Goal: Information Seeking & Learning: Learn about a topic

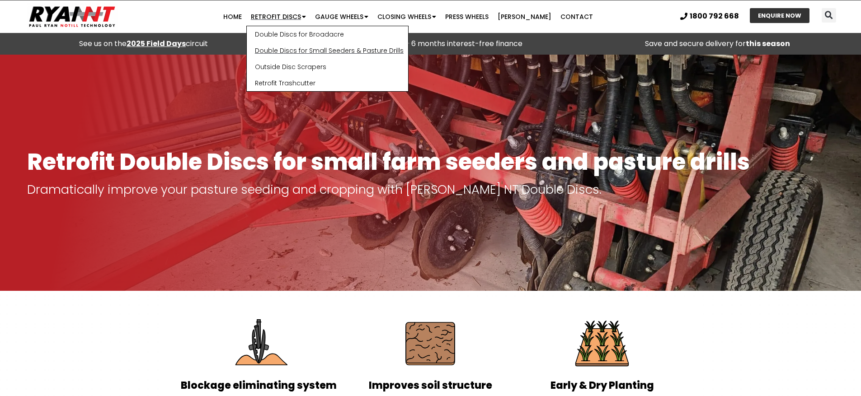
click at [286, 50] on link "Double Discs for Small Seeders & Pasture Drills" at bounding box center [327, 50] width 161 height 16
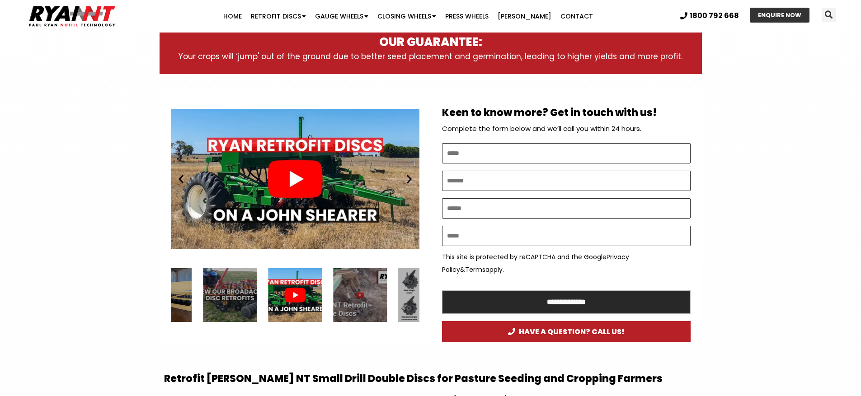
click at [315, 225] on div "Play" at bounding box center [295, 179] width 248 height 156
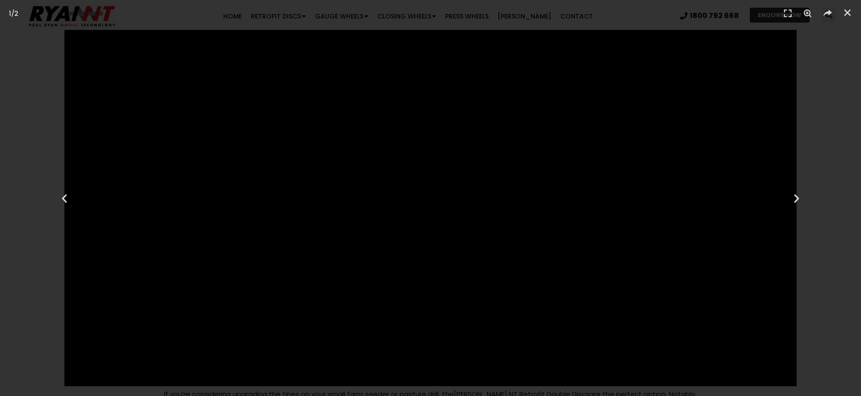
scroll to position [425, 0]
click at [850, 16] on icon "Close (Esc)" at bounding box center [847, 12] width 9 height 9
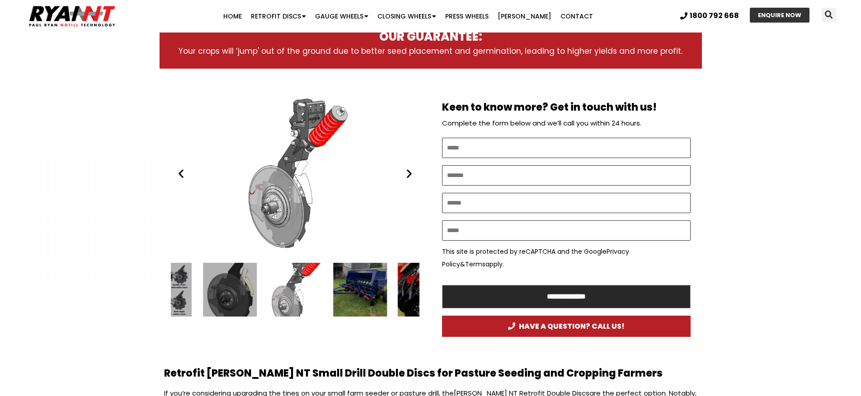
click at [182, 173] on icon "Previous slide" at bounding box center [180, 173] width 11 height 11
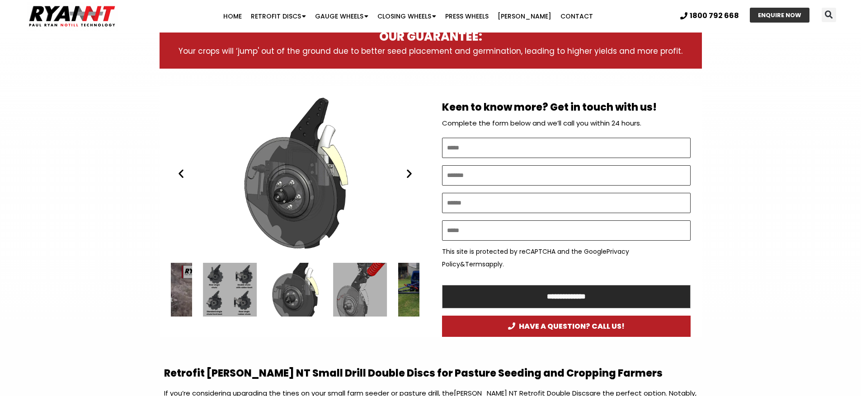
click at [182, 173] on icon "Previous slide" at bounding box center [180, 173] width 11 height 11
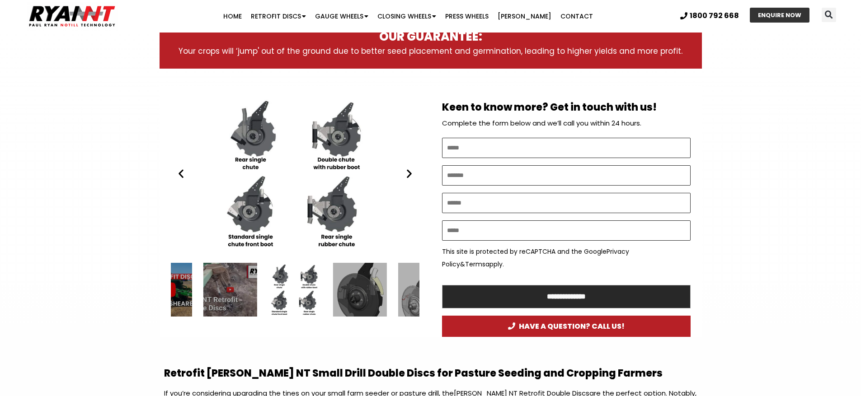
click at [182, 173] on icon "Previous slide" at bounding box center [180, 173] width 11 height 11
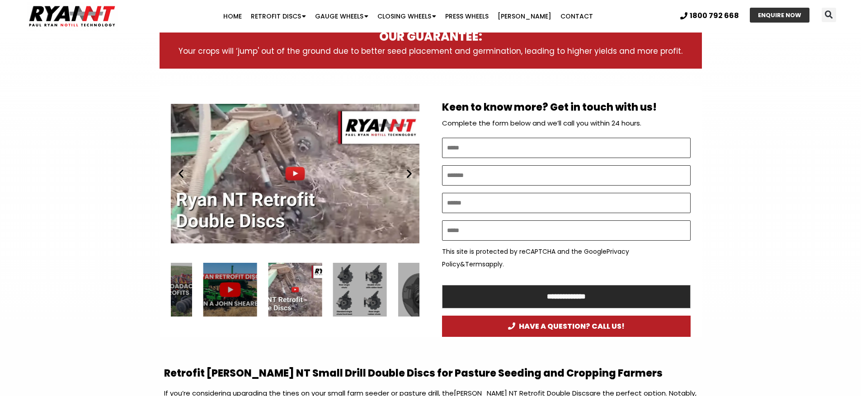
click at [182, 173] on icon "Previous slide" at bounding box center [180, 173] width 11 height 11
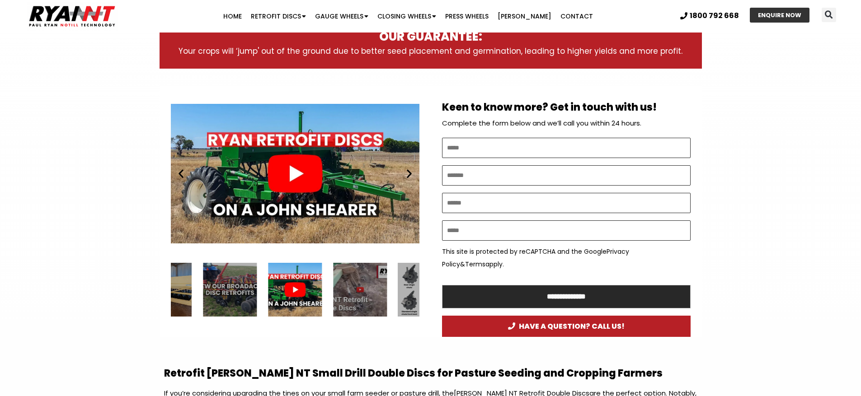
click at [184, 178] on icon "Previous slide" at bounding box center [180, 173] width 11 height 11
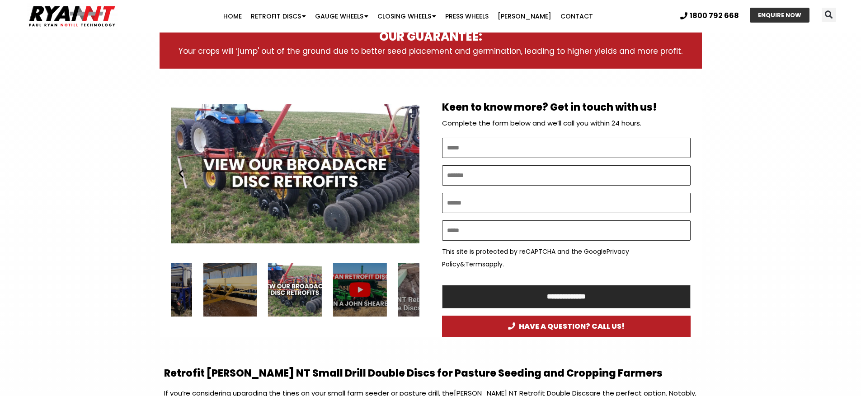
click at [293, 172] on div "ryan nt broadacres disc retrofits" at bounding box center [295, 174] width 248 height 156
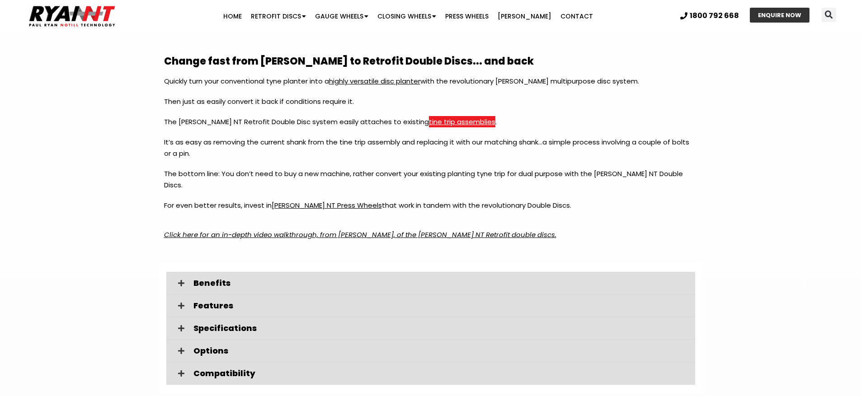
scroll to position [1089, 0]
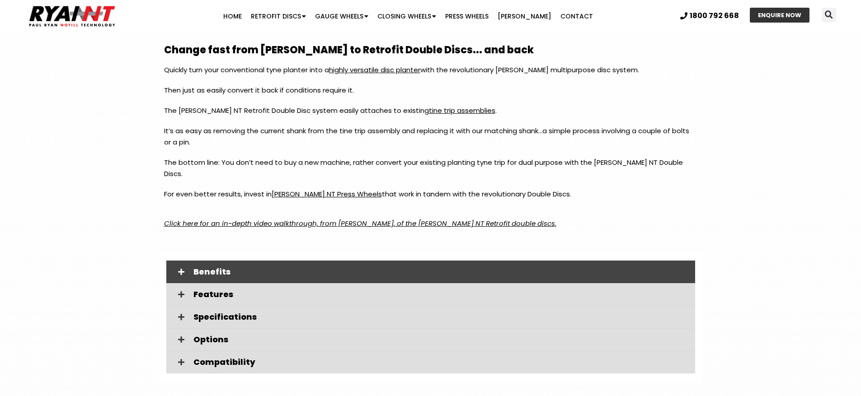
click at [199, 268] on span "Benefits" at bounding box center [440, 272] width 494 height 8
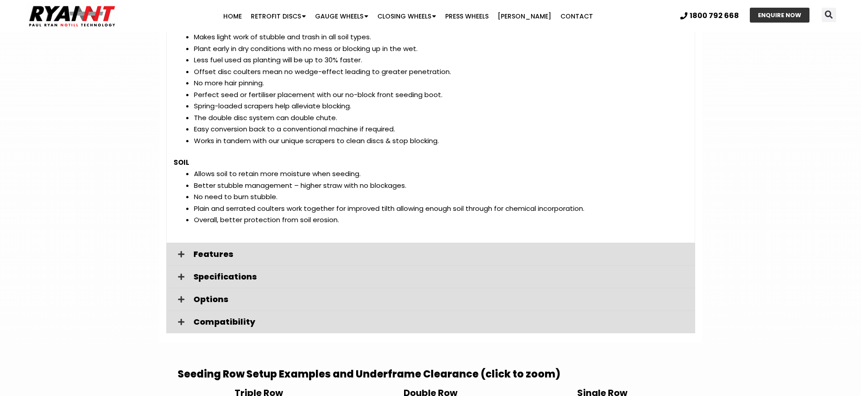
scroll to position [1394, 0]
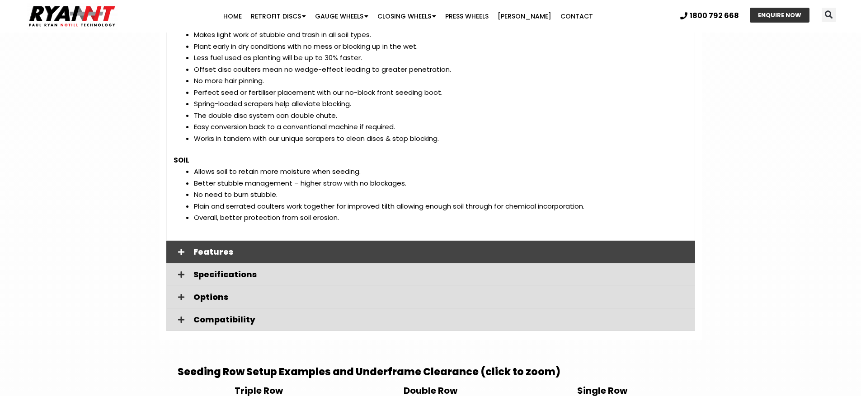
click at [201, 248] on span "Features" at bounding box center [440, 252] width 494 height 8
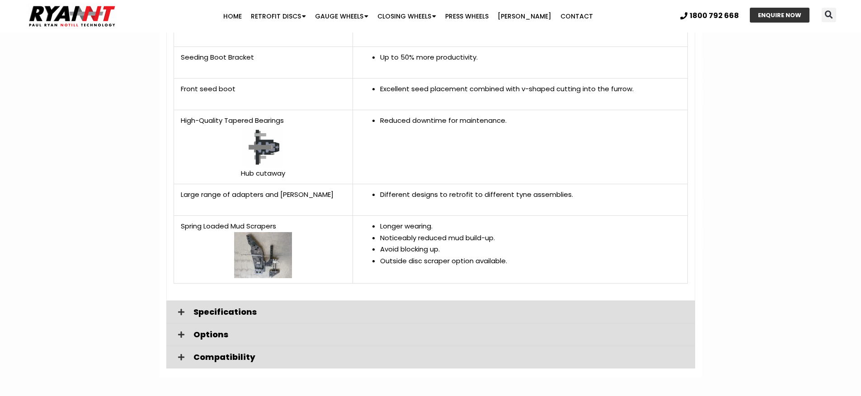
scroll to position [1992, 0]
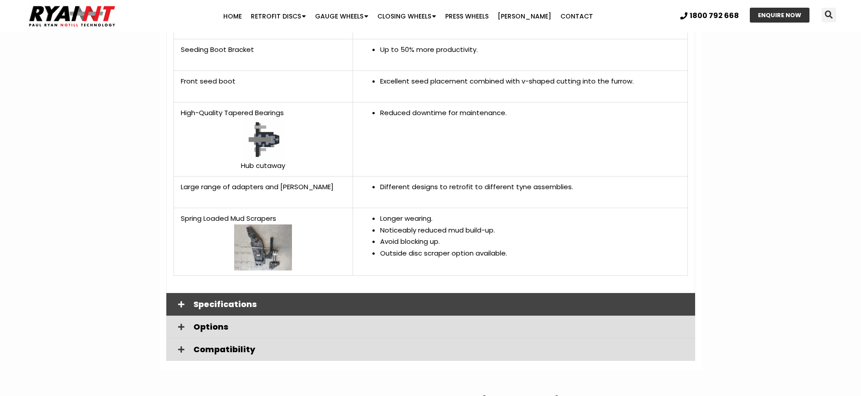
click at [195, 300] on span "Specifications" at bounding box center [440, 304] width 494 height 8
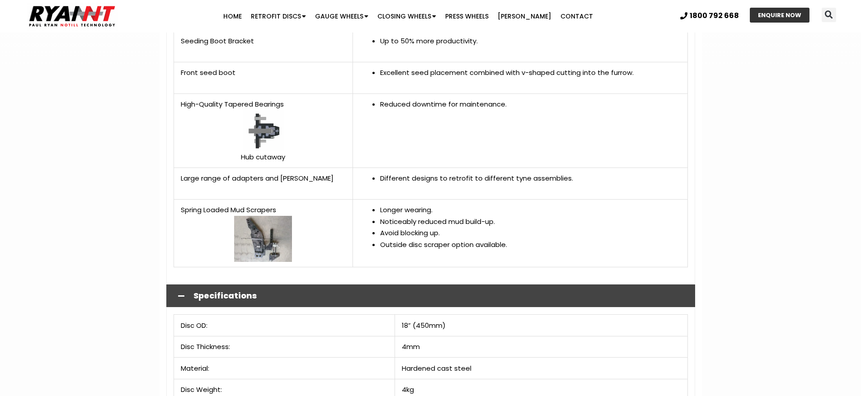
scroll to position [2133, 0]
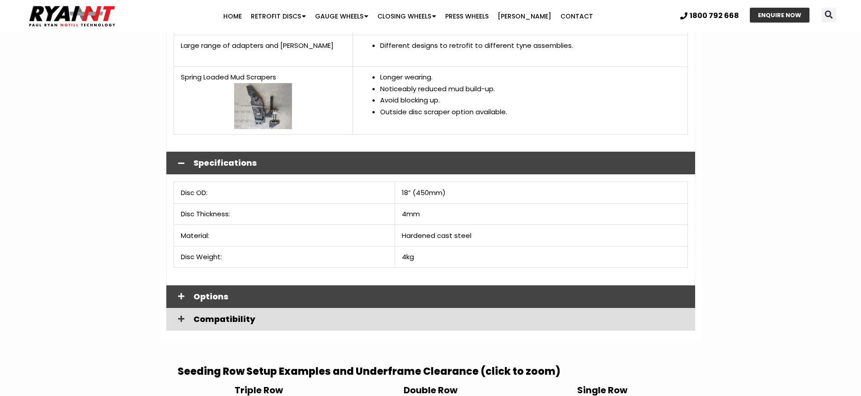
click at [201, 293] on span "Options" at bounding box center [440, 297] width 494 height 8
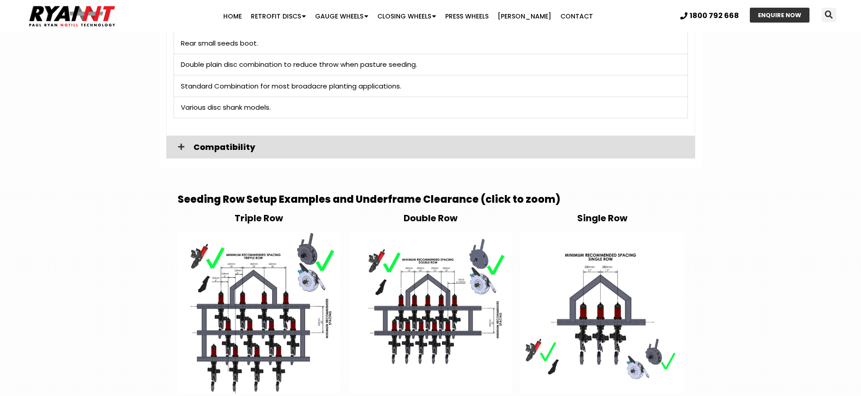
scroll to position [2440, 0]
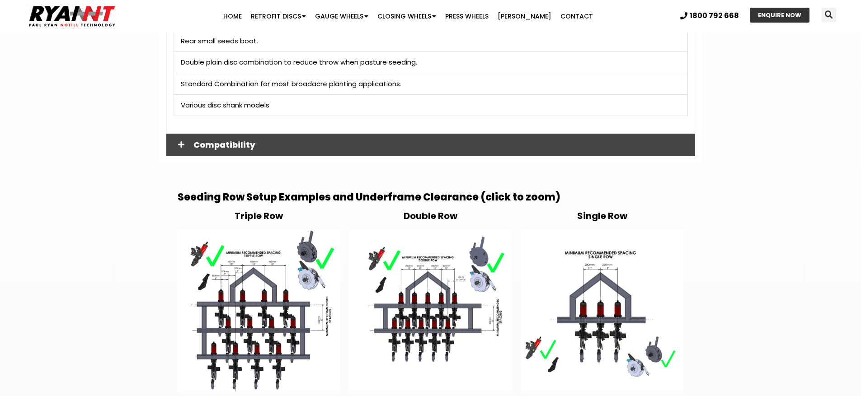
click at [226, 141] on span "Compatibility" at bounding box center [440, 145] width 494 height 8
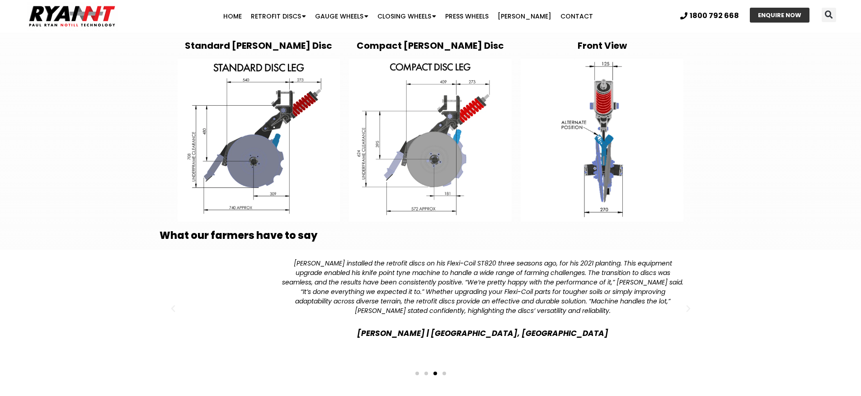
scroll to position [2883, 0]
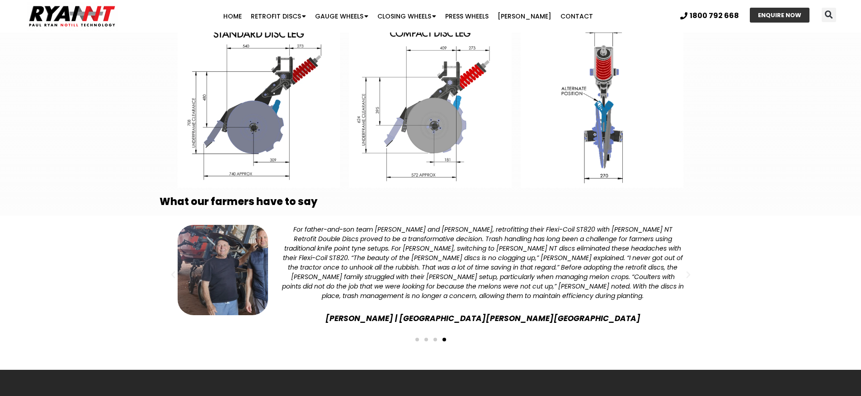
click at [436, 333] on div "Slides" at bounding box center [430, 339] width 533 height 13
click at [435, 338] on span "Go to slide 3" at bounding box center [435, 340] width 4 height 4
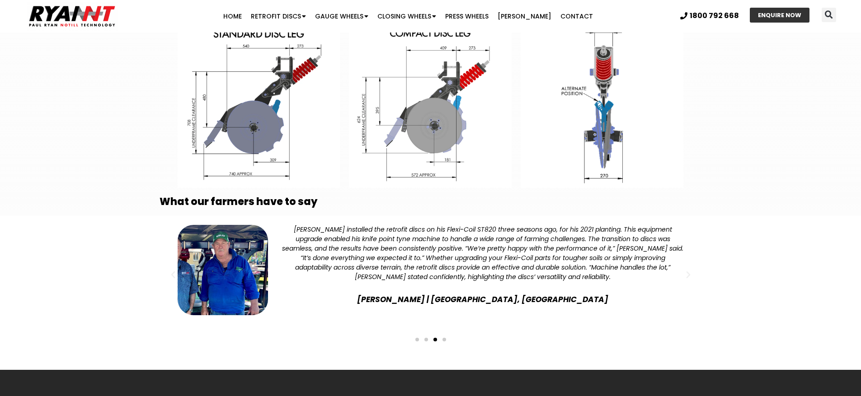
click at [425, 338] on span "Go to slide 2" at bounding box center [426, 340] width 4 height 4
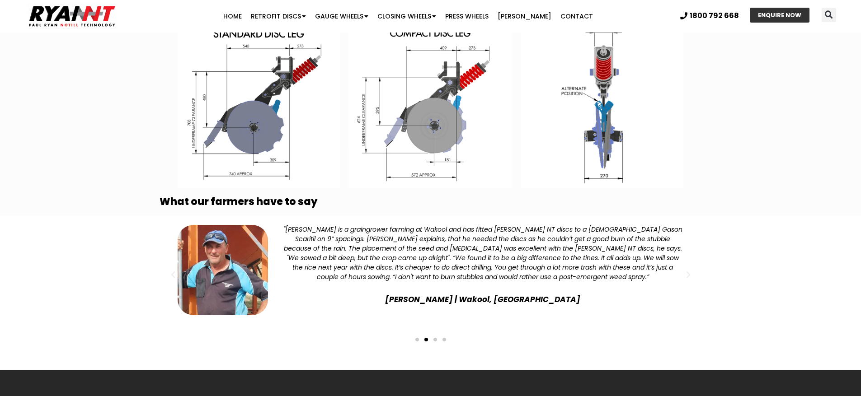
click at [418, 333] on div "Slides" at bounding box center [430, 339] width 533 height 13
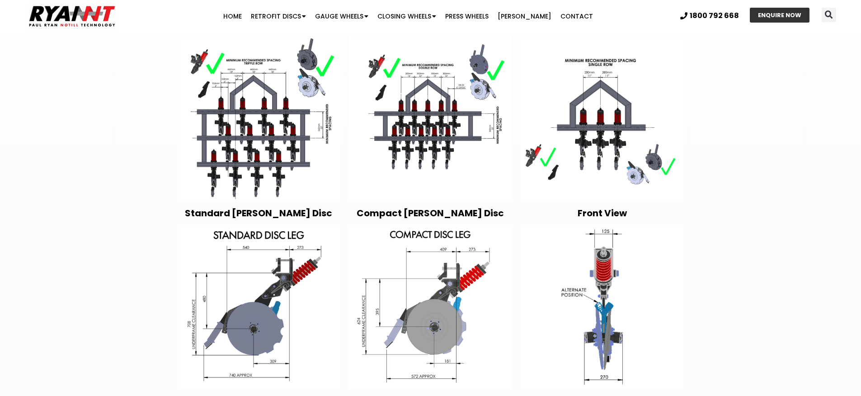
scroll to position [2630, 0]
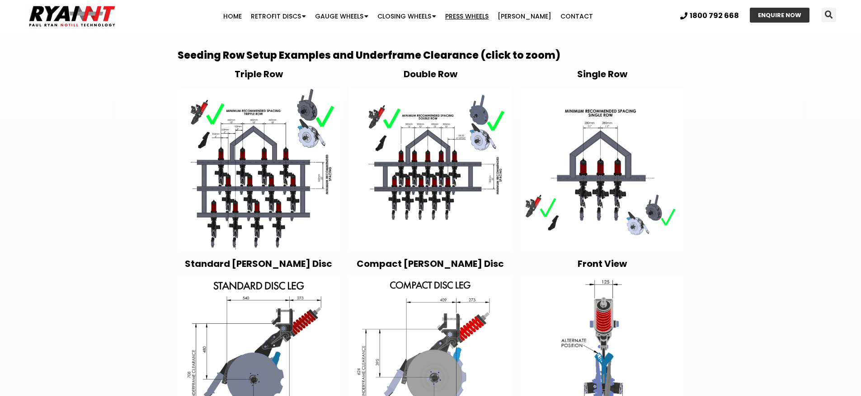
click at [471, 17] on link "Press Wheels" at bounding box center [467, 16] width 52 height 18
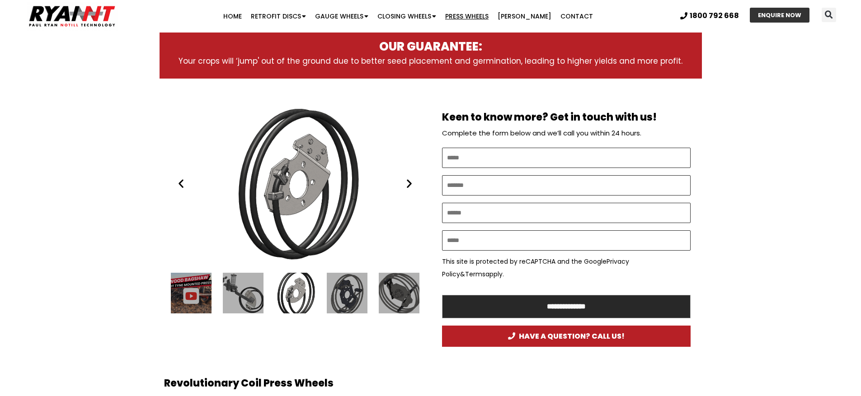
scroll to position [410, 0]
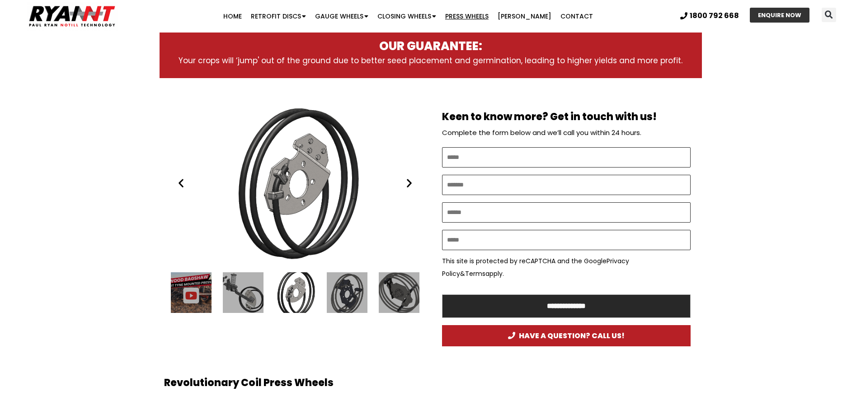
click at [192, 300] on div "3 / 24" at bounding box center [191, 292] width 41 height 41
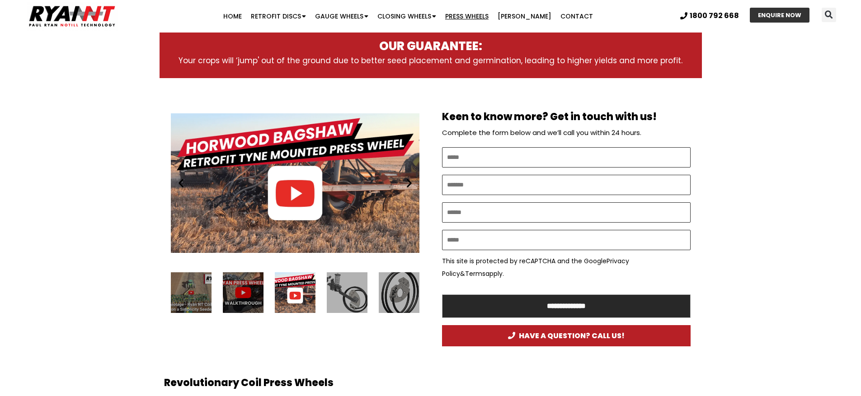
click at [294, 195] on div "Play" at bounding box center [295, 183] width 248 height 156
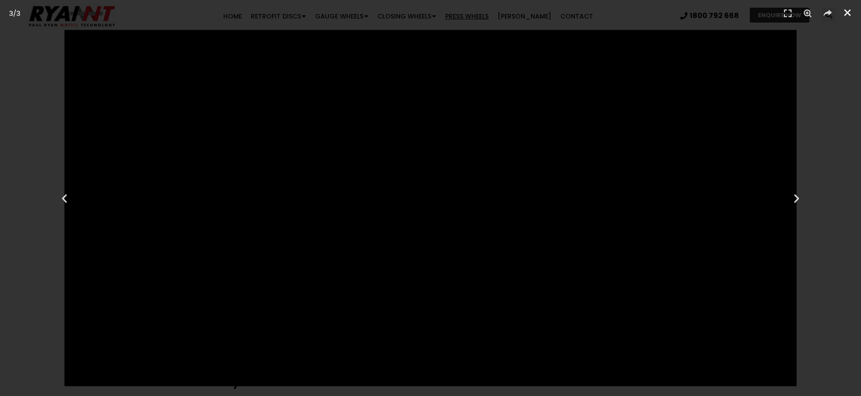
click at [850, 14] on icon "Close (Esc)" at bounding box center [847, 12] width 9 height 9
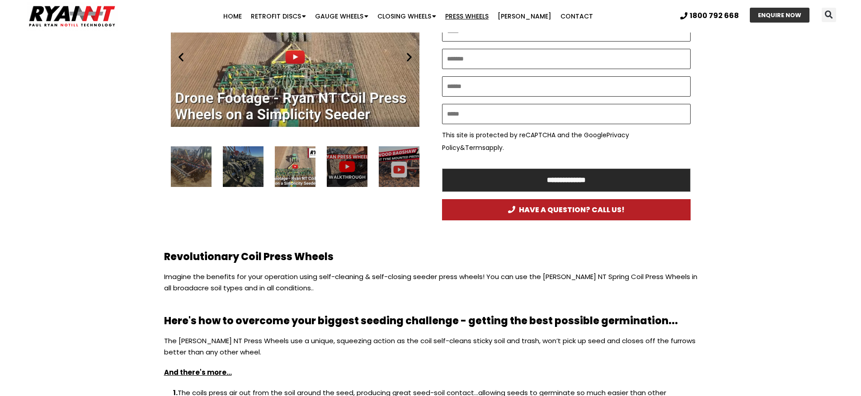
scroll to position [520, 0]
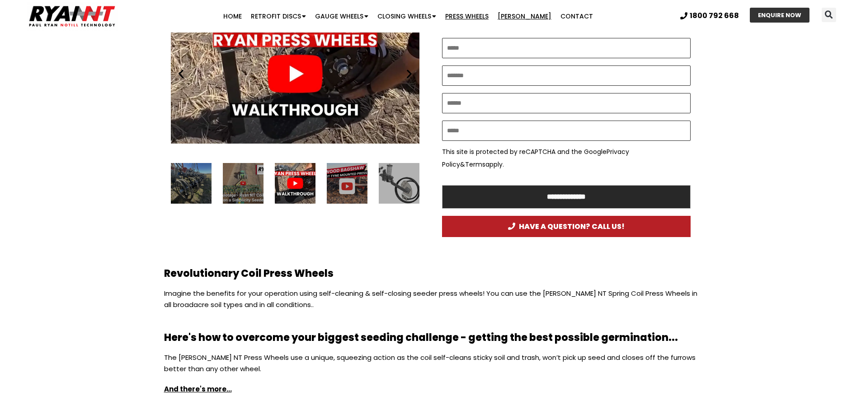
click at [530, 17] on link "[PERSON_NAME]" at bounding box center [524, 16] width 63 height 18
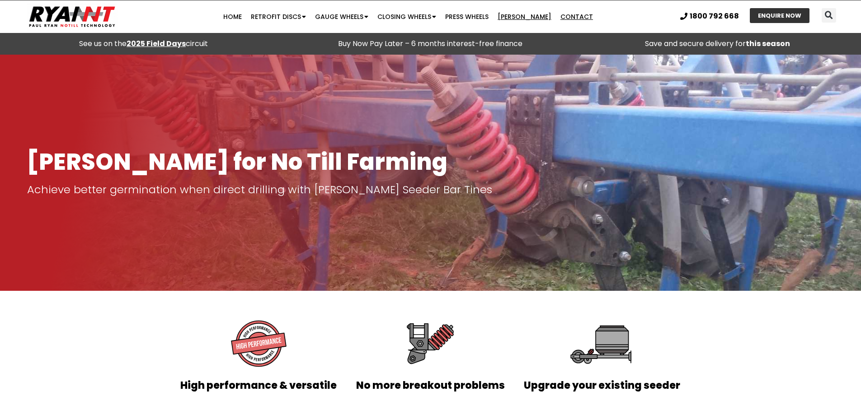
click at [564, 18] on link "Contact" at bounding box center [577, 17] width 42 height 18
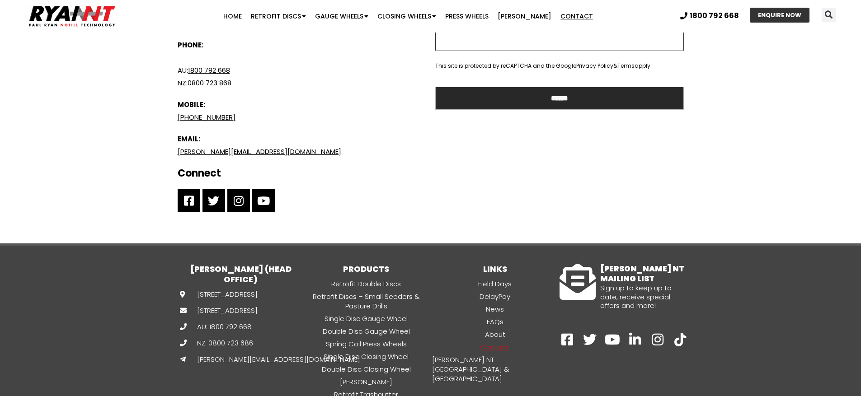
scroll to position [603, 0]
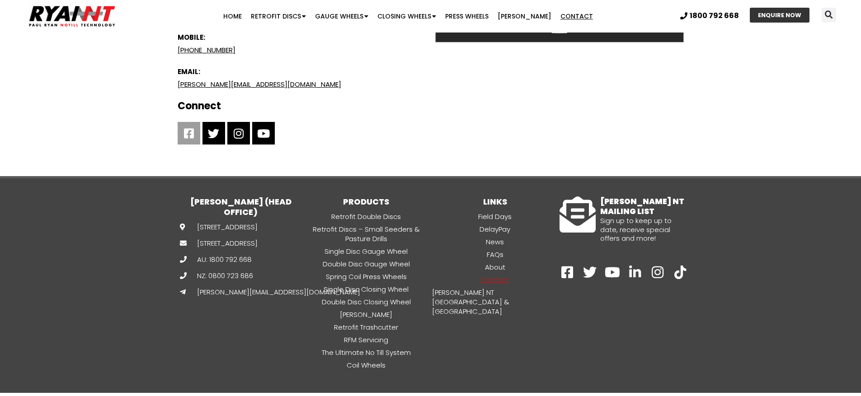
click at [188, 133] on icon at bounding box center [188, 133] width 11 height 11
